Goal: Transaction & Acquisition: Purchase product/service

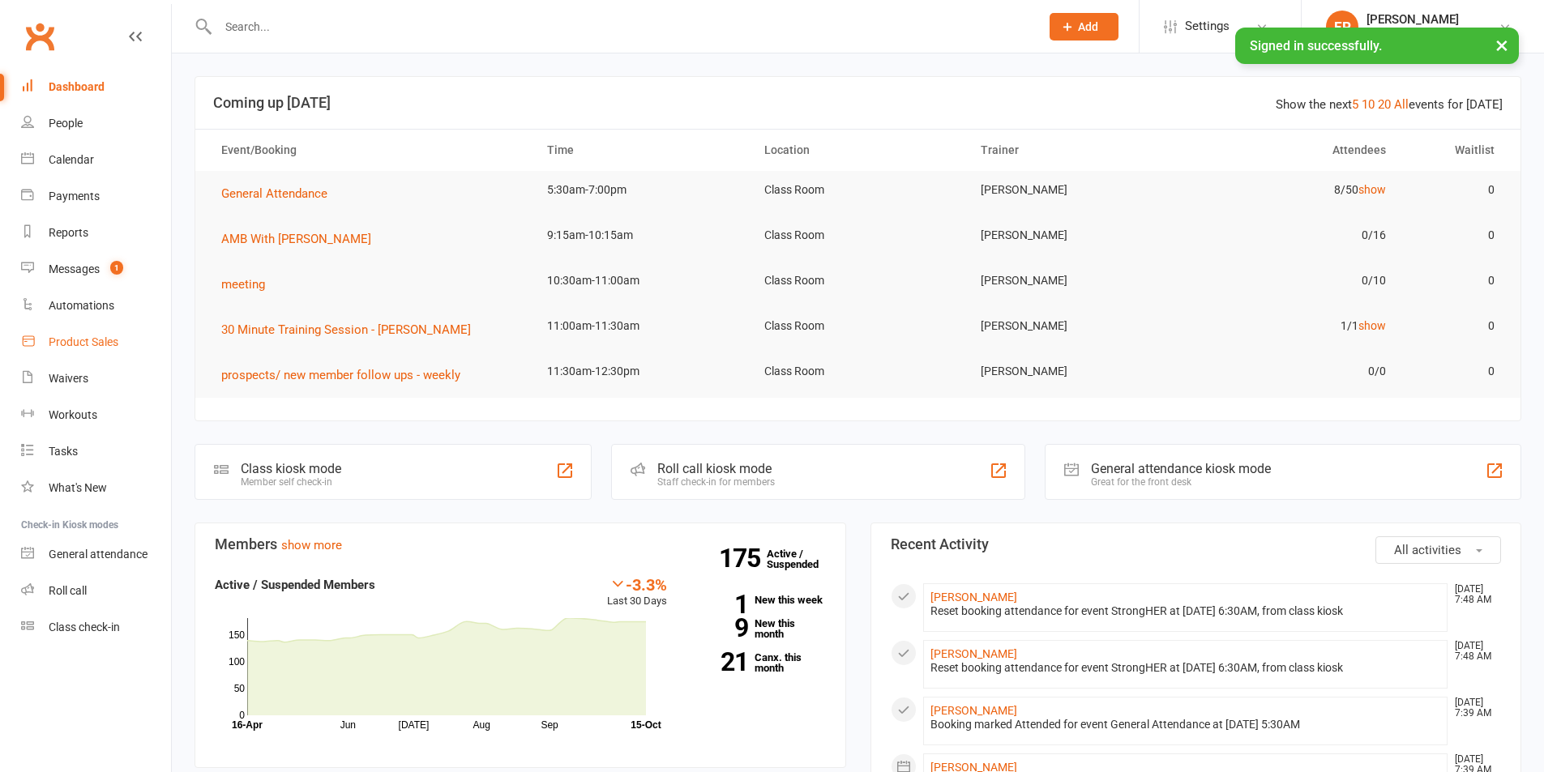
click at [100, 344] on div "Product Sales" at bounding box center [84, 341] width 70 height 13
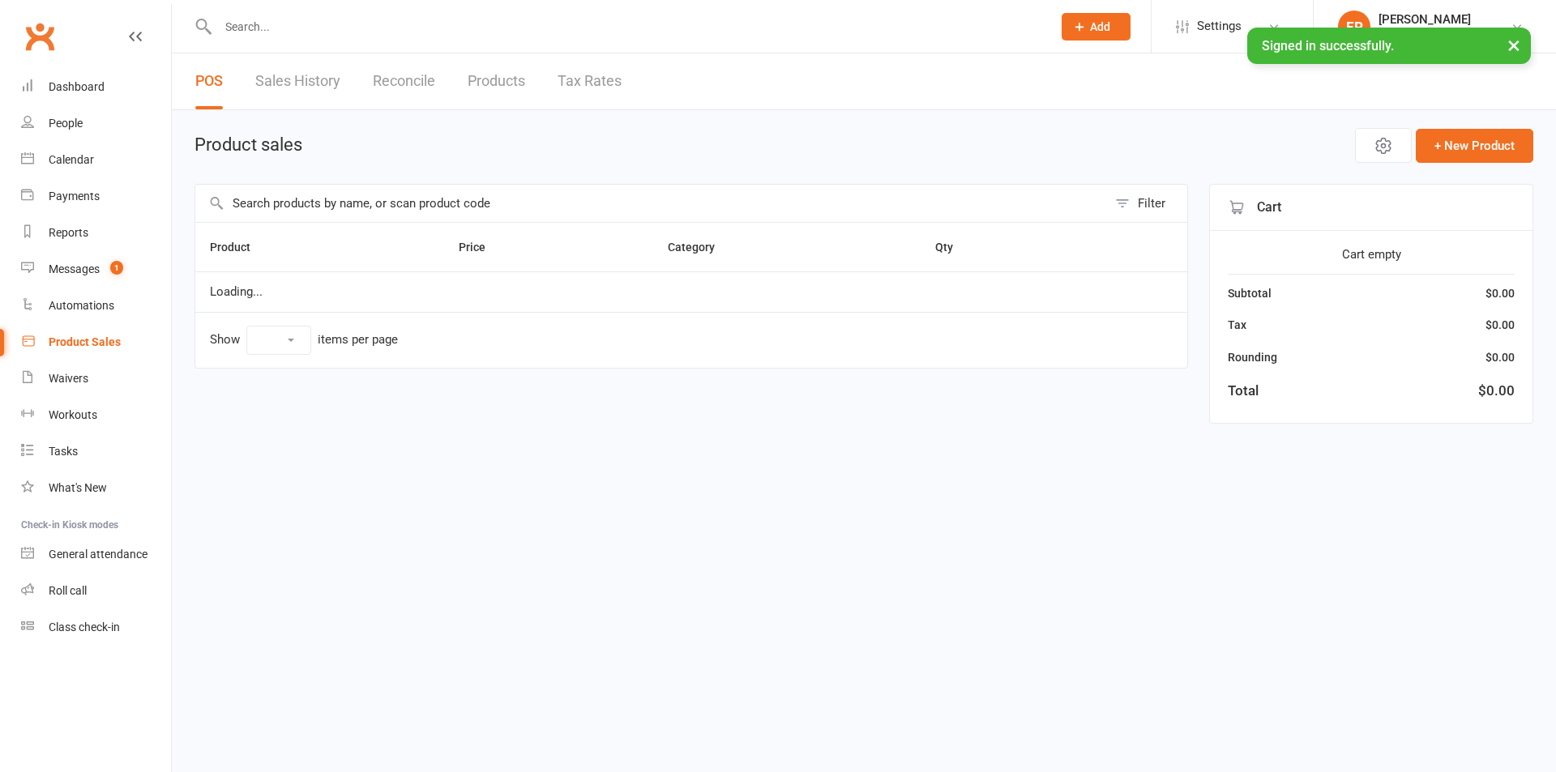
select select "10"
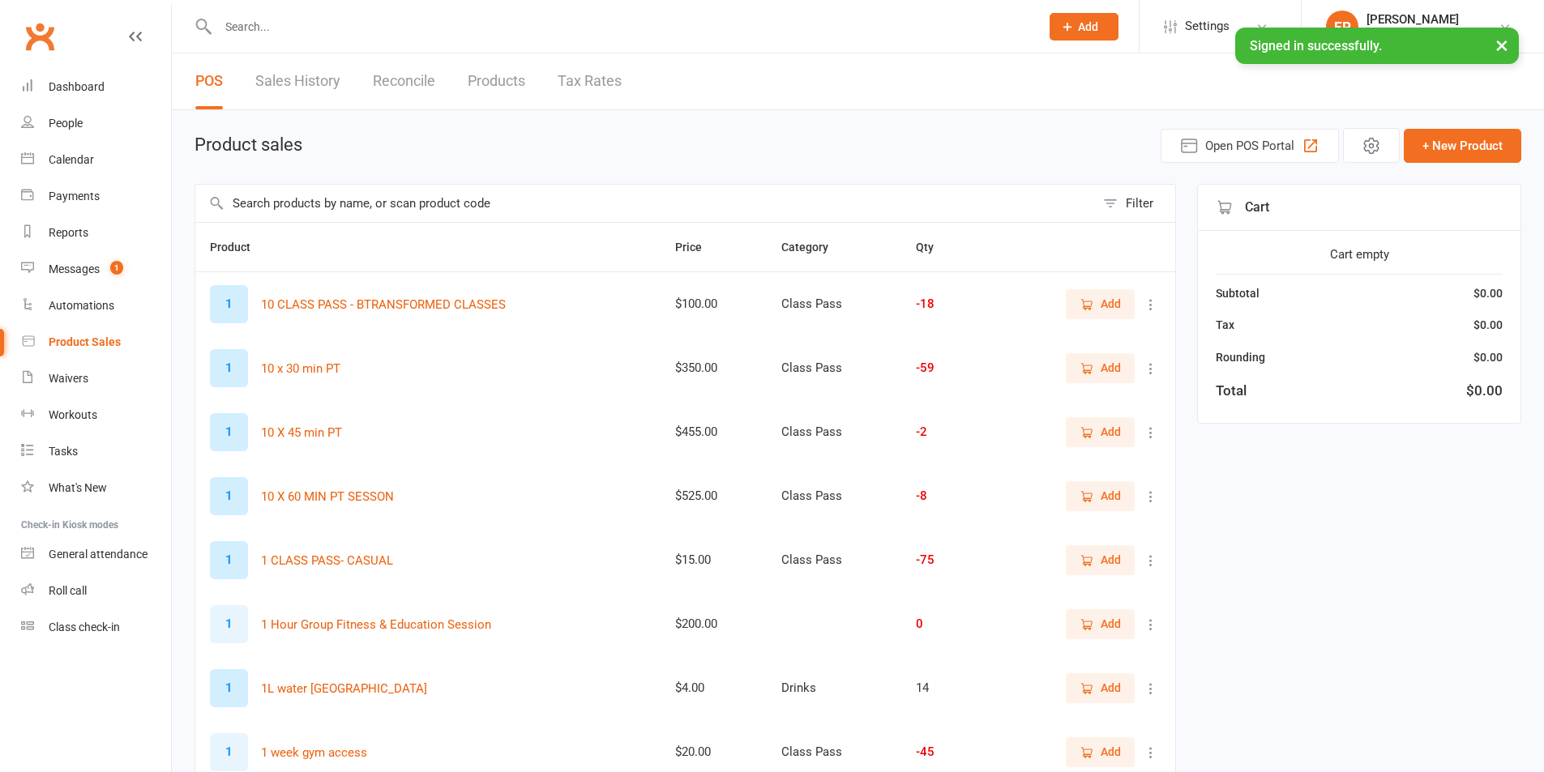
click at [375, 182] on main "Product sales Open POS Portal + New Product Filter Product Price Category Qty 1…" at bounding box center [857, 560] width 1327 height 864
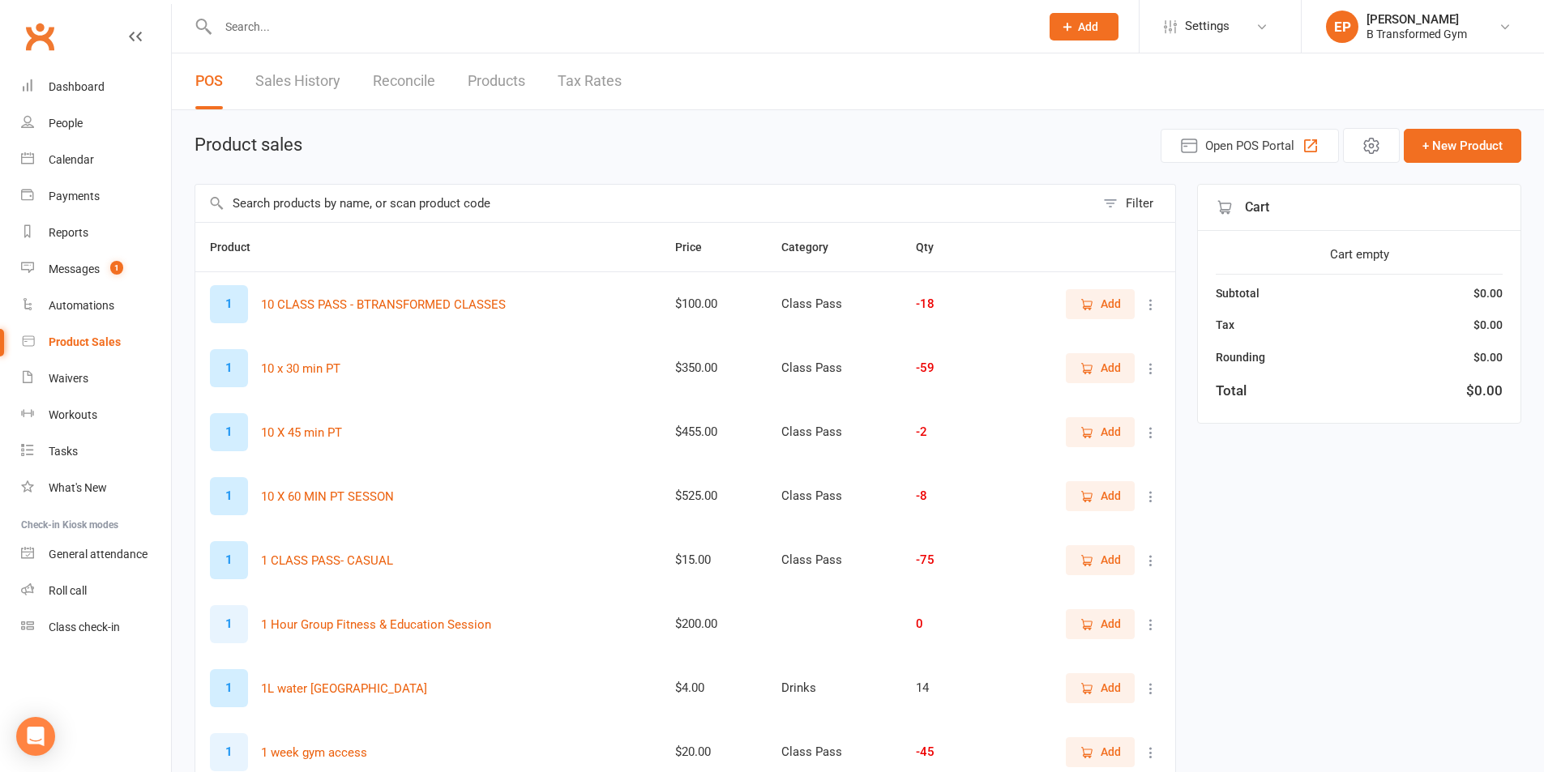
click at [378, 200] on input "text" at bounding box center [644, 203] width 899 height 37
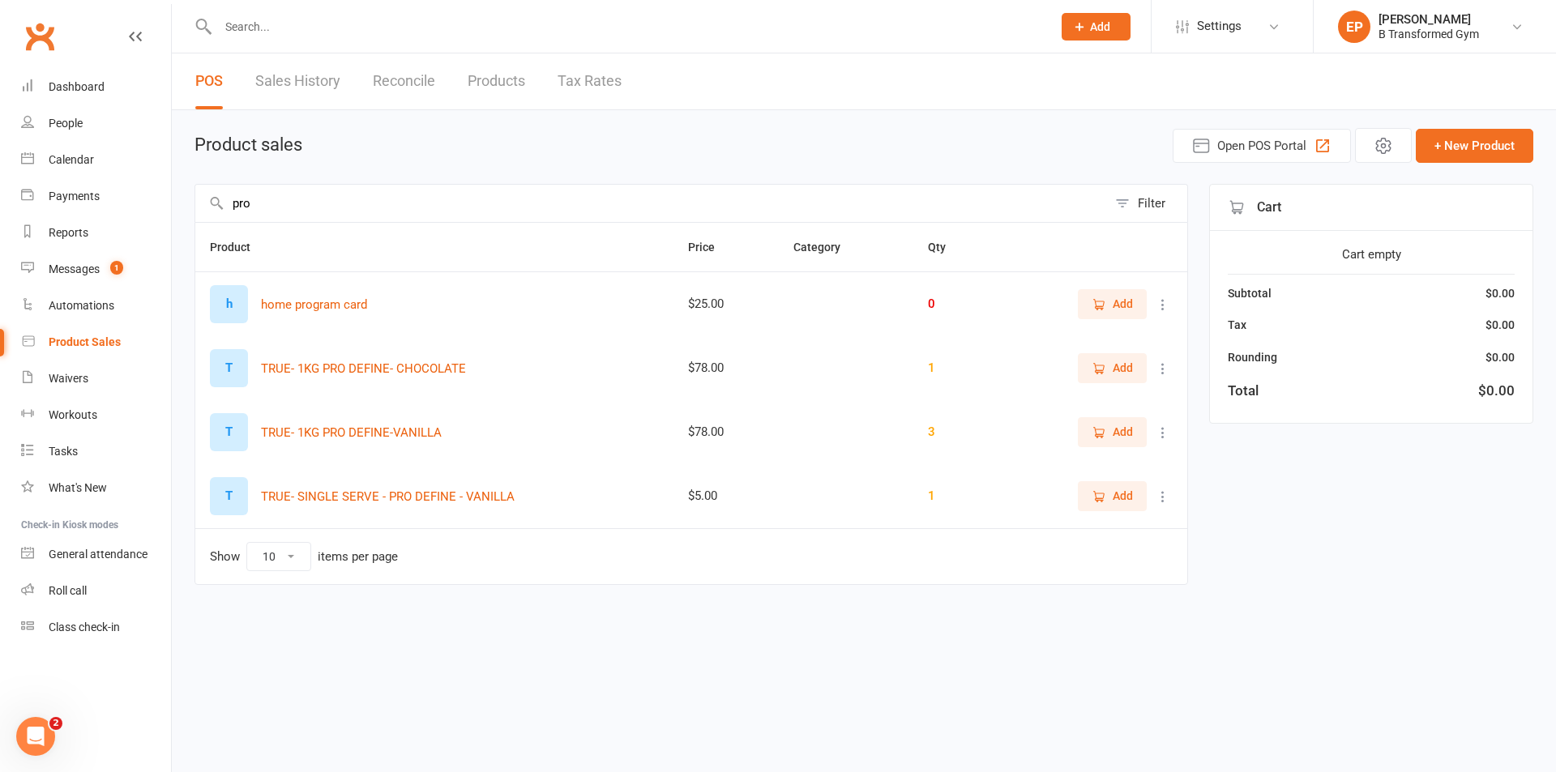
type input "pro"
click at [1134, 434] on button "Add" at bounding box center [1112, 431] width 69 height 29
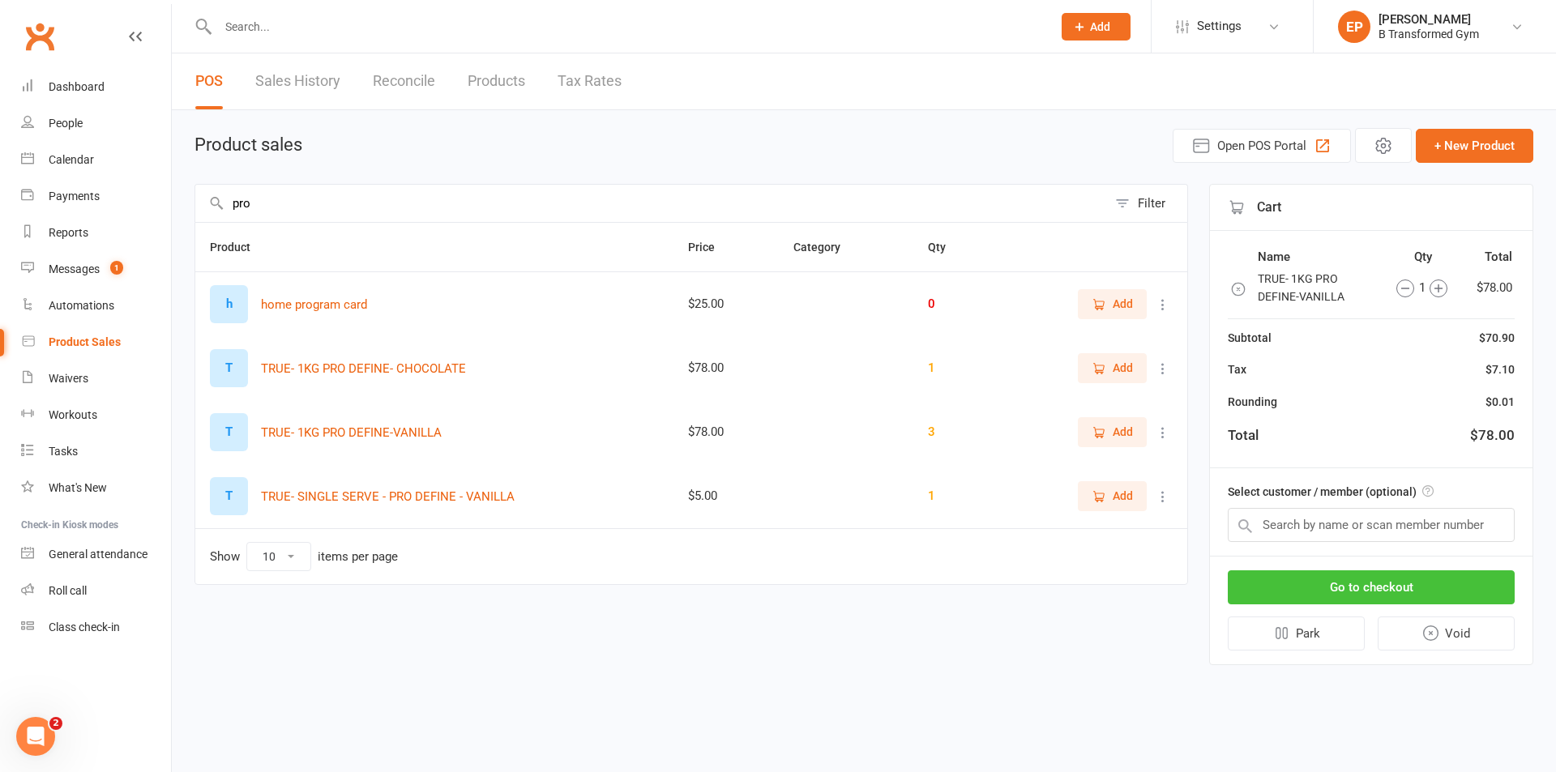
click at [1425, 596] on button "Go to checkout" at bounding box center [1371, 587] width 287 height 34
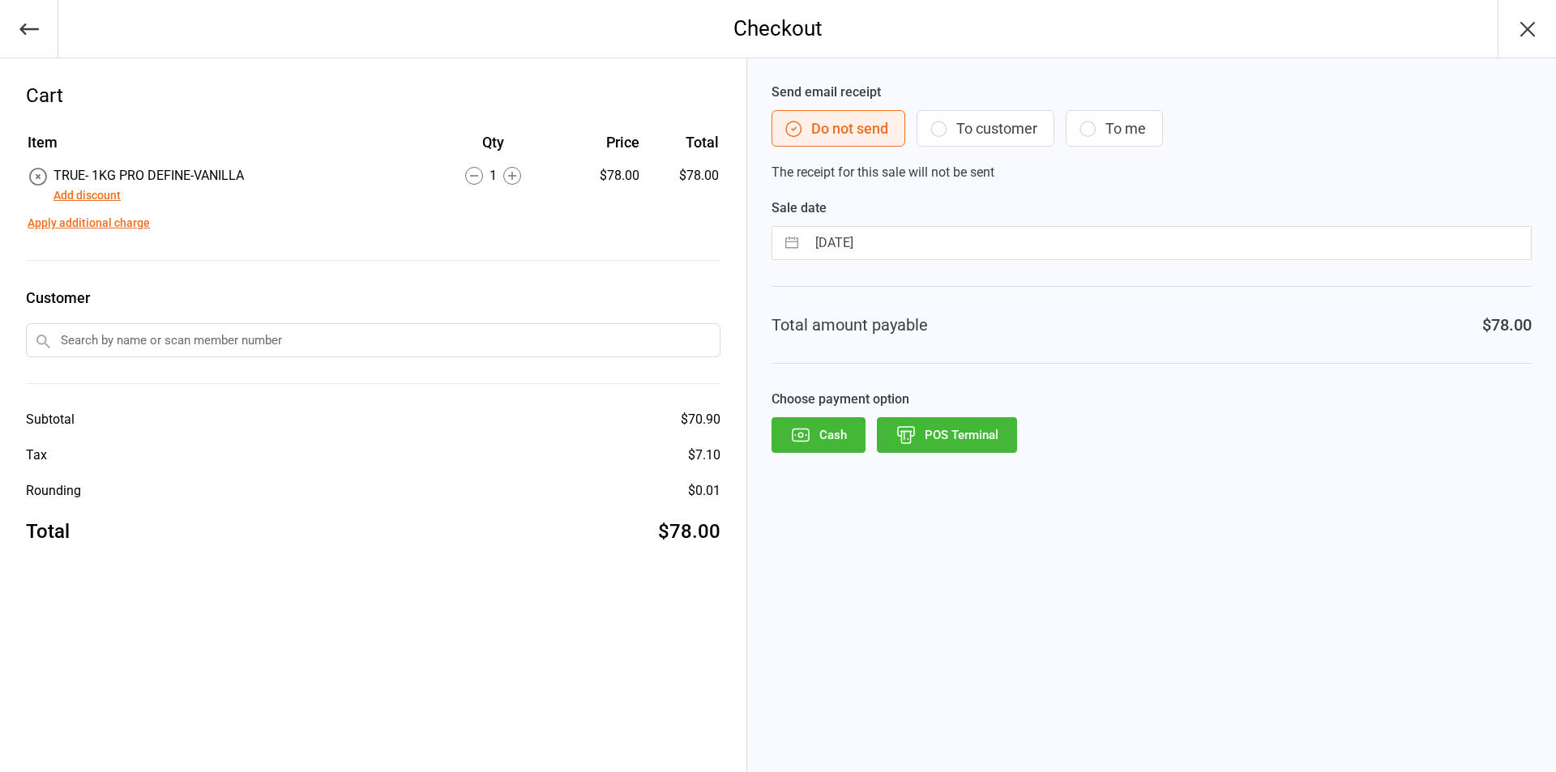
click at [33, 37] on icon "button" at bounding box center [29, 29] width 23 height 23
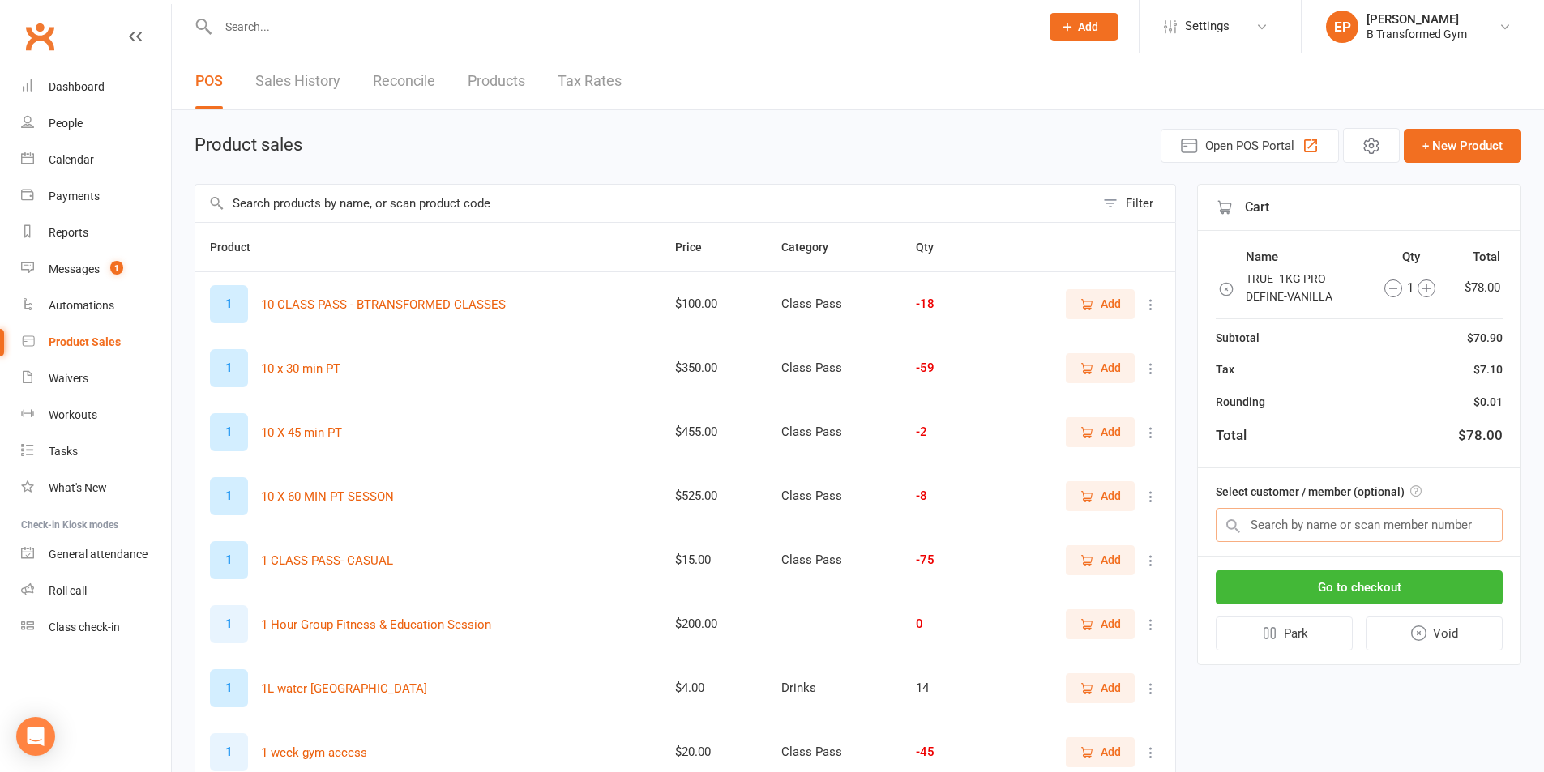
click at [1323, 533] on input "text" at bounding box center [1359, 525] width 287 height 34
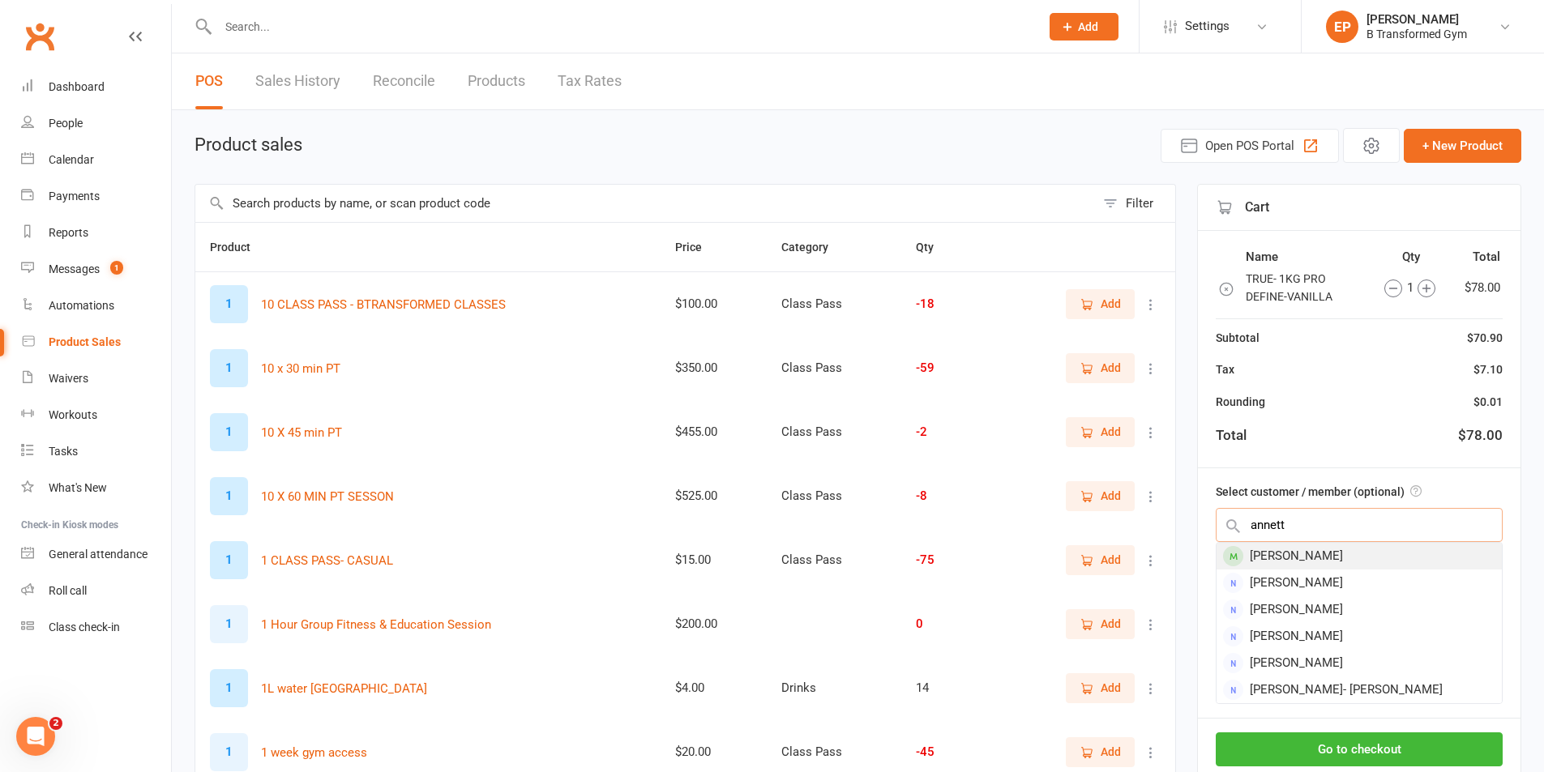
type input "annett"
click at [1278, 550] on div "[PERSON_NAME]" at bounding box center [1358, 556] width 285 height 27
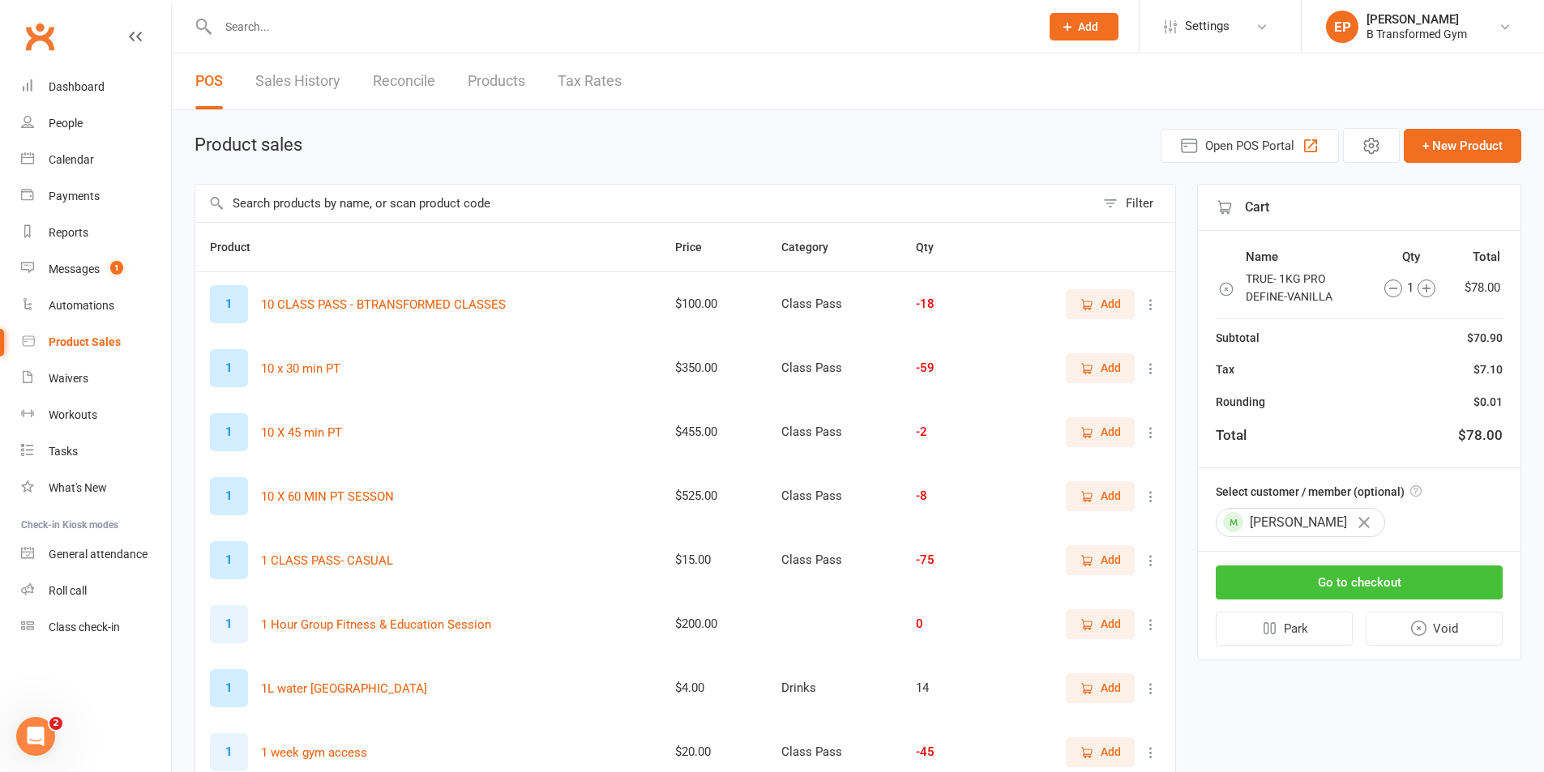
click at [1341, 576] on button "Go to checkout" at bounding box center [1359, 583] width 287 height 34
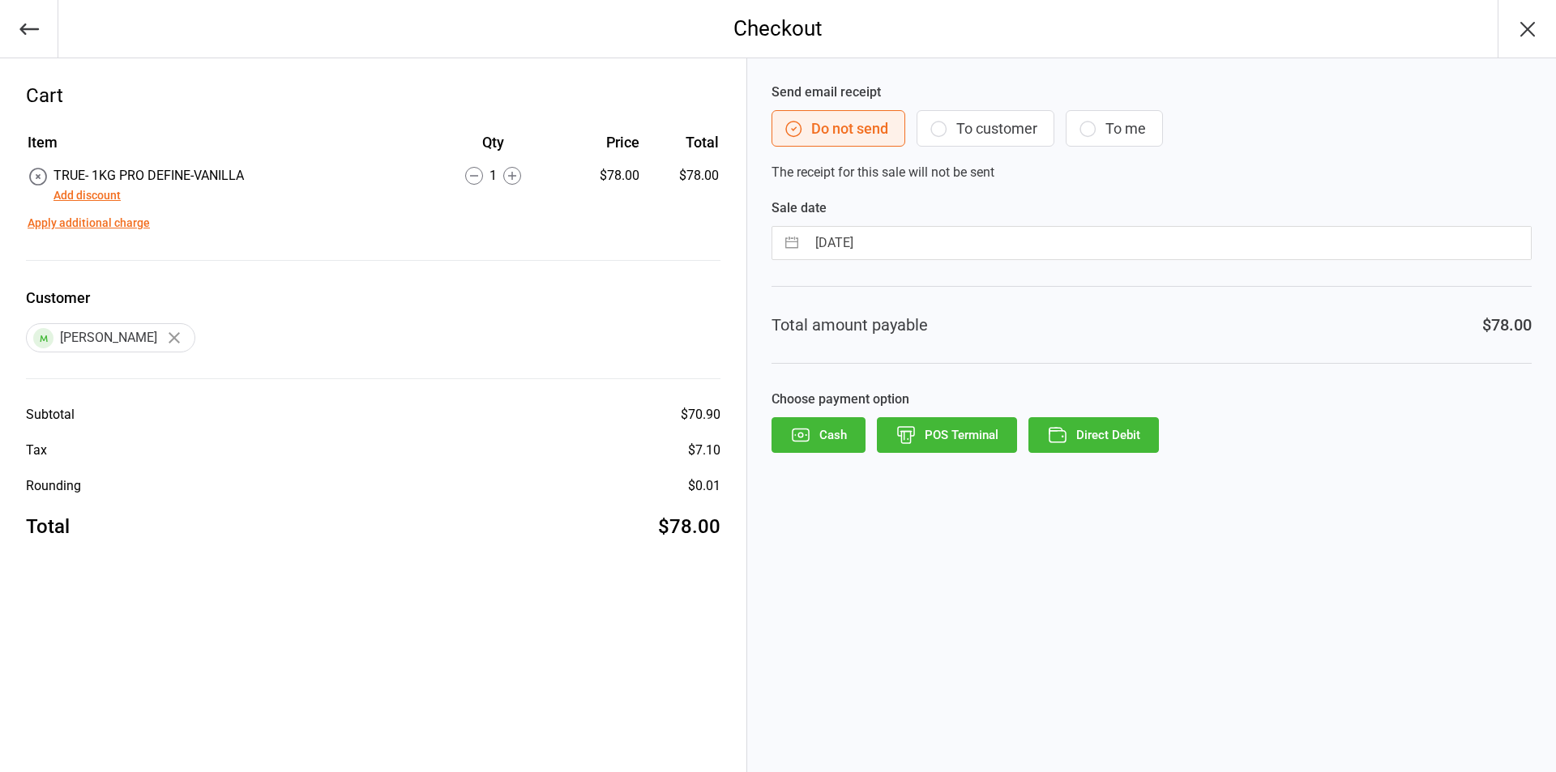
click at [969, 434] on button "POS Terminal" at bounding box center [947, 435] width 140 height 36
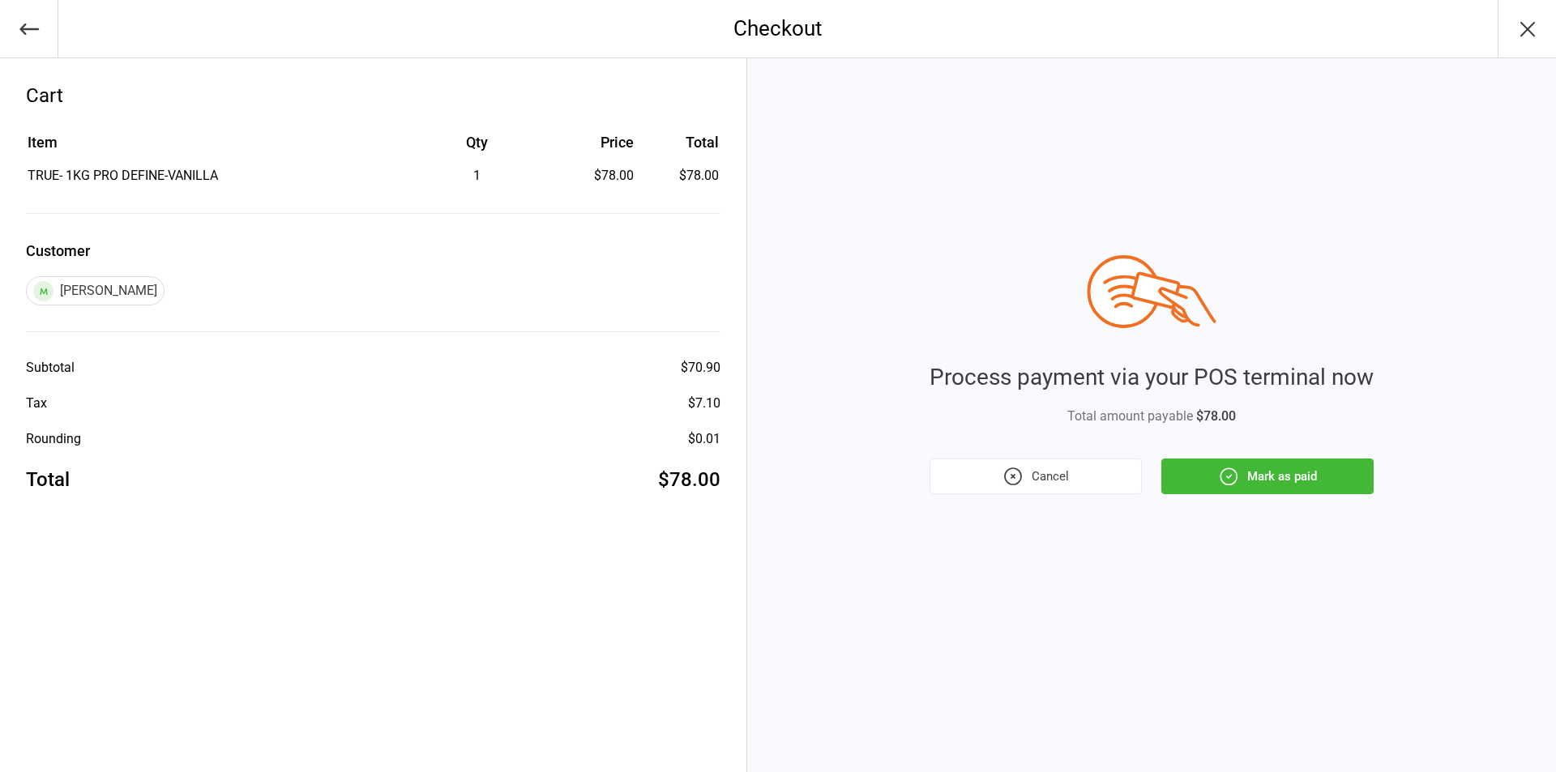
click at [1294, 476] on button "Mark as paid" at bounding box center [1267, 477] width 212 height 36
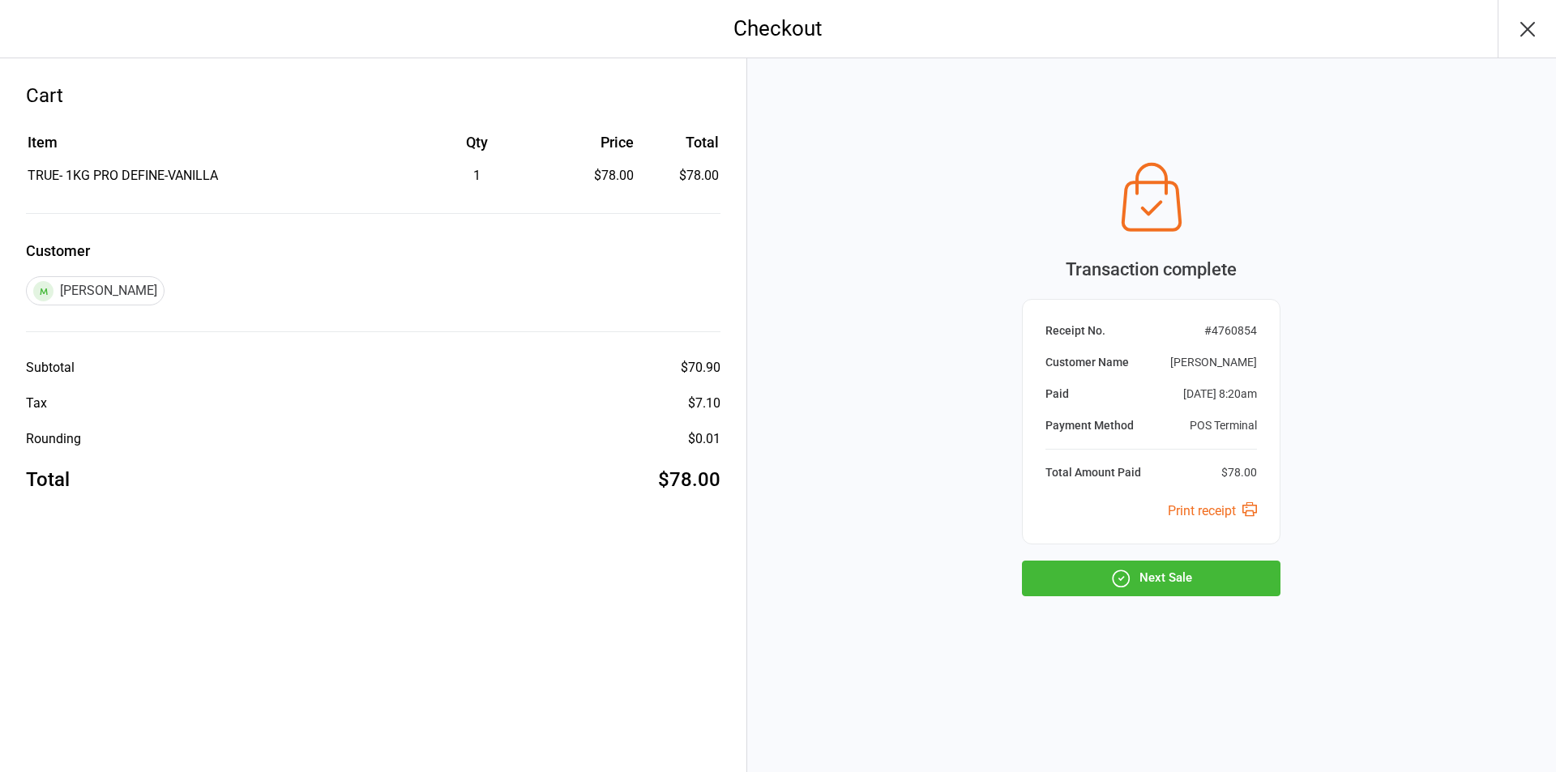
click at [1173, 572] on button "Next Sale" at bounding box center [1151, 579] width 258 height 36
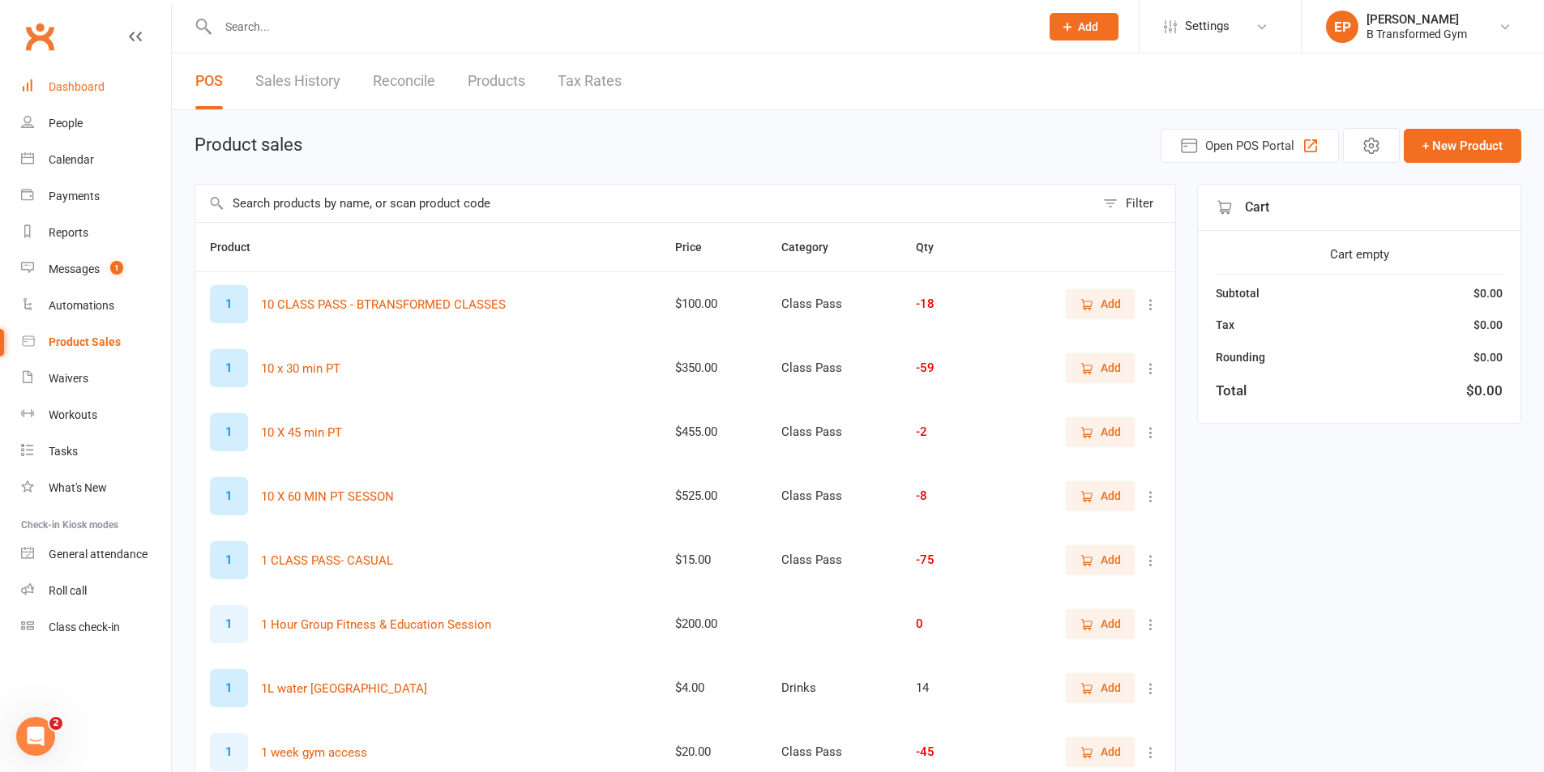
click at [81, 77] on link "Dashboard" at bounding box center [96, 87] width 150 height 36
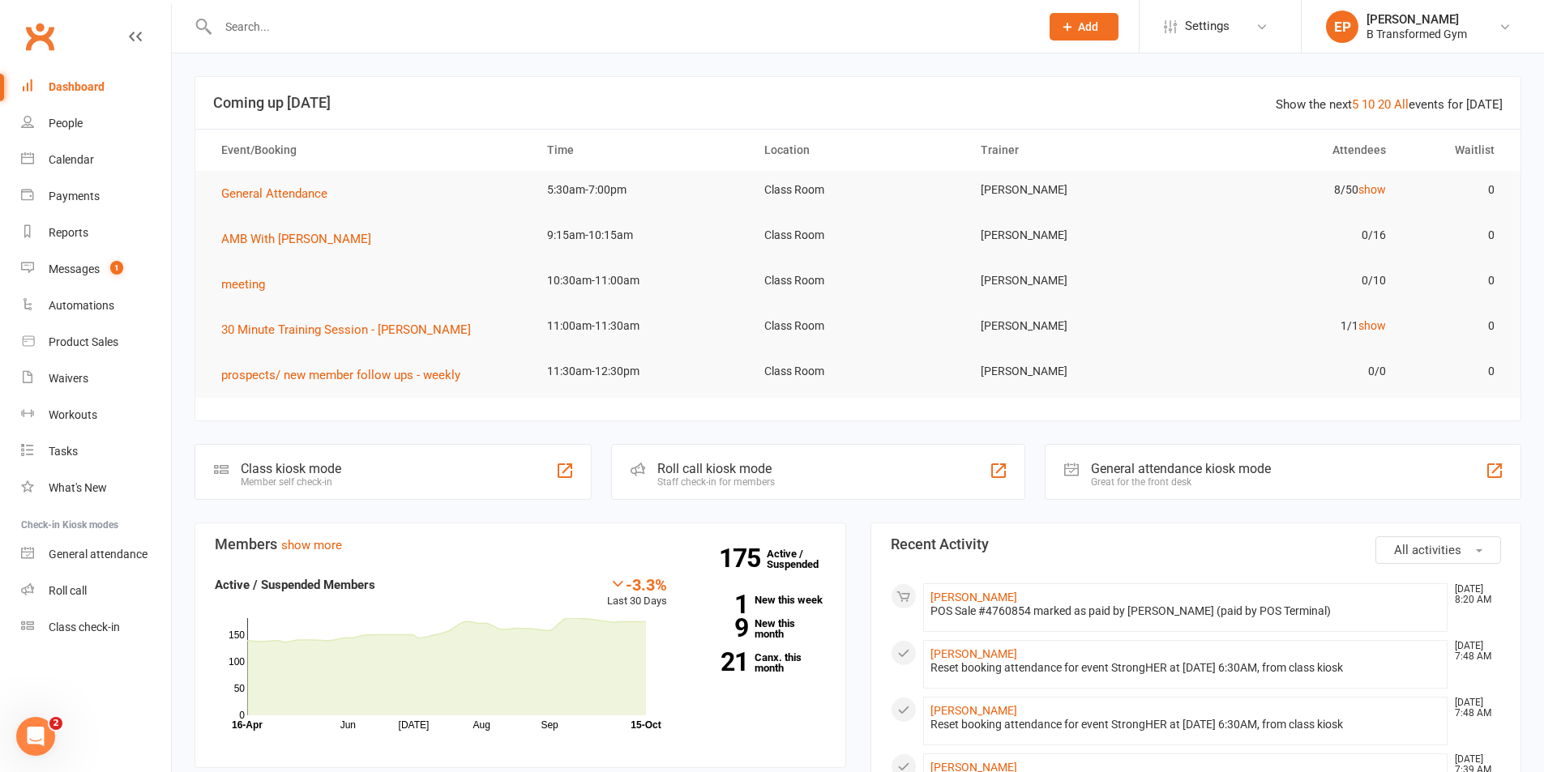
click at [98, 79] on link "Dashboard" at bounding box center [96, 87] width 150 height 36
